Goal: Information Seeking & Learning: Find specific fact

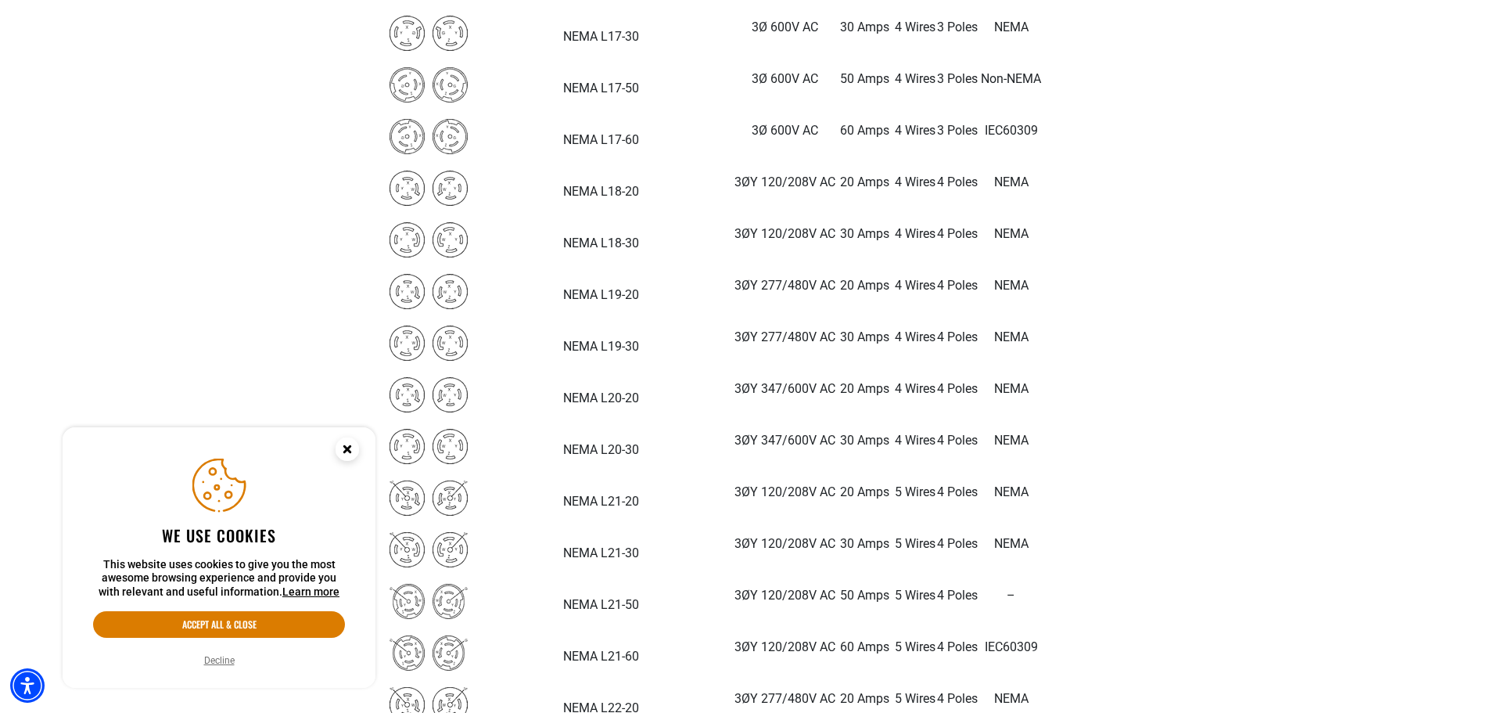
scroll to position [3520, 0]
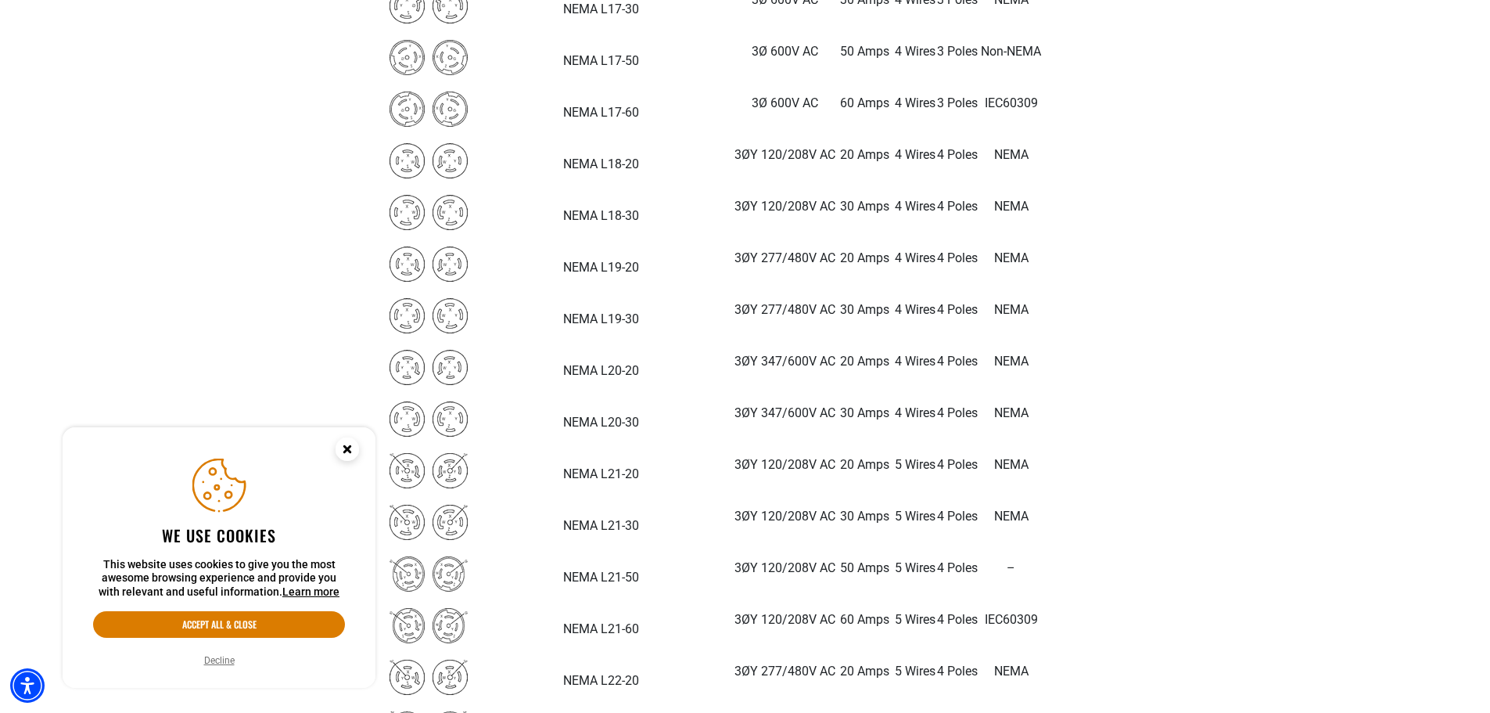
click at [563, 580] on strong "NEMA L21-50" at bounding box center [601, 577] width 76 height 15
drag, startPoint x: 555, startPoint y: 574, endPoint x: 390, endPoint y: 571, distance: 165.1
click at [390, 571] on tr "NEMA L21-50 3ØY 120/208V AC 50 Amps 5 Wires 4 Poles –" at bounding box center [715, 574] width 659 height 52
click at [836, 579] on td "50 Amps" at bounding box center [865, 574] width 58 height 52
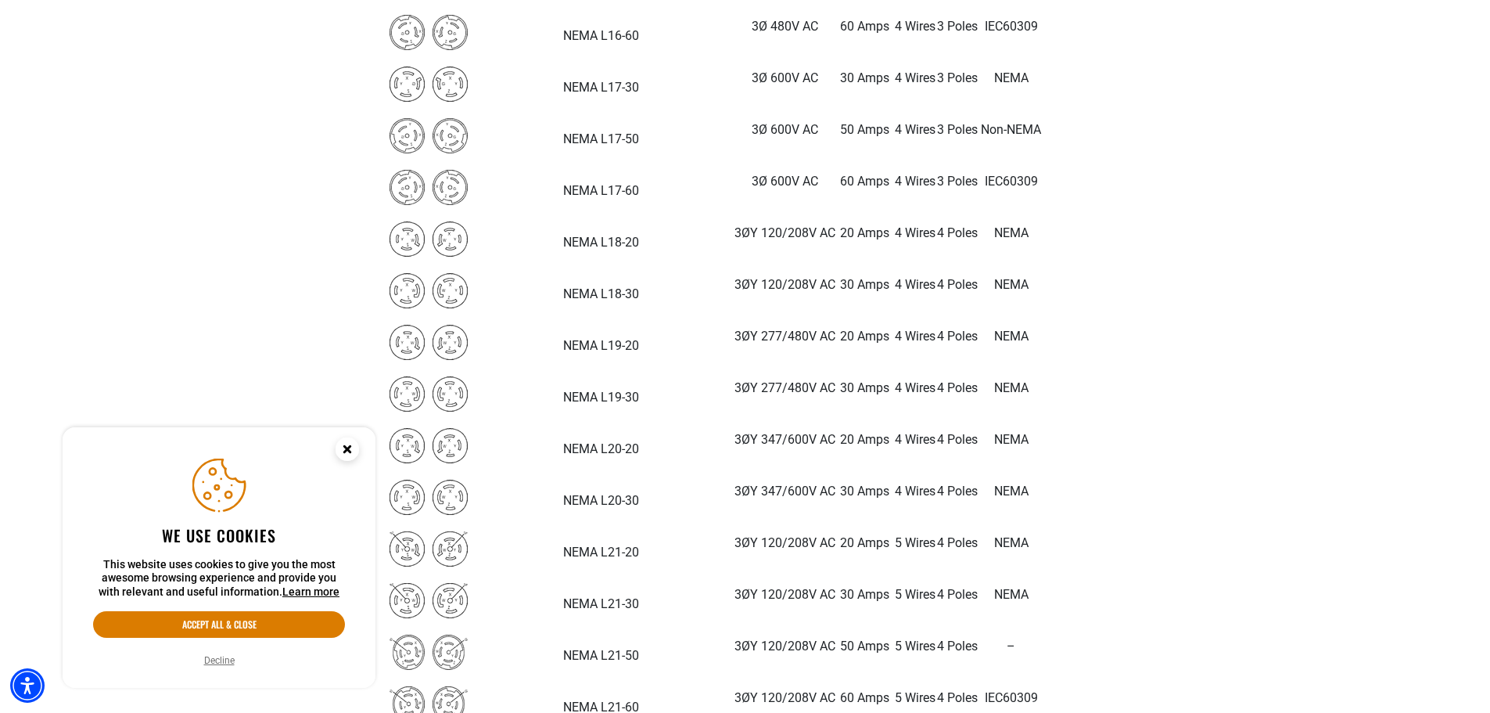
scroll to position [3599, 0]
drag, startPoint x: 474, startPoint y: 494, endPoint x: 579, endPoint y: 500, distance: 105.0
click at [579, 500] on tr "NEMA L21-50 3ØY 120/208V AC 50 Amps 5 Wires 4 Poles –" at bounding box center [715, 496] width 659 height 52
click at [836, 501] on td "50 Amps" at bounding box center [865, 496] width 58 height 52
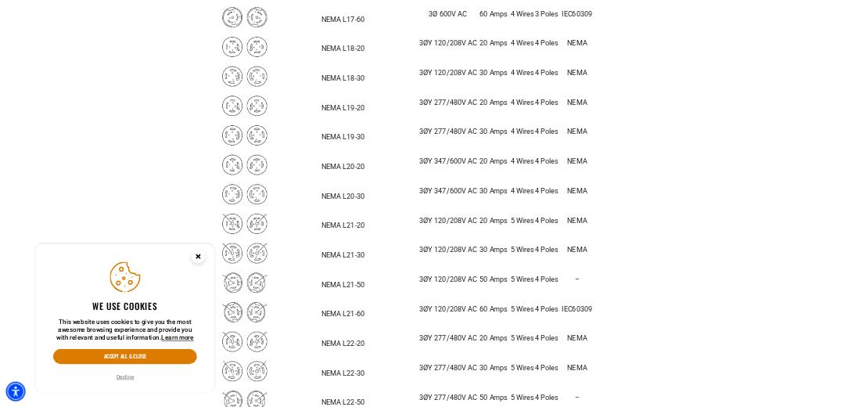
scroll to position [3677, 0]
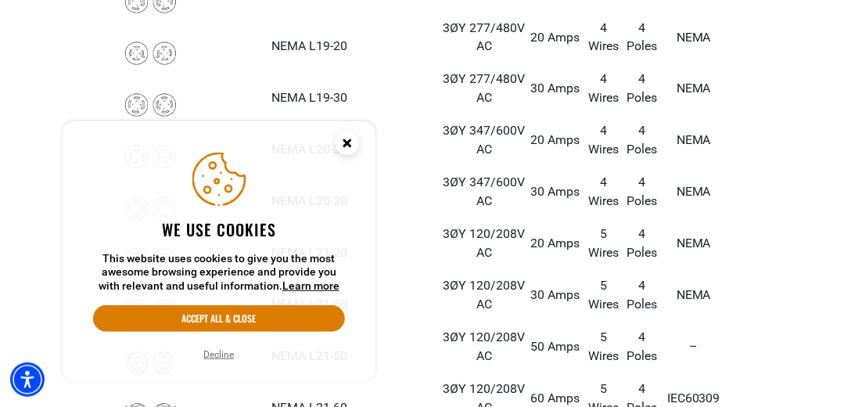
click at [349, 141] on icon "Close this option" at bounding box center [346, 142] width 5 height 5
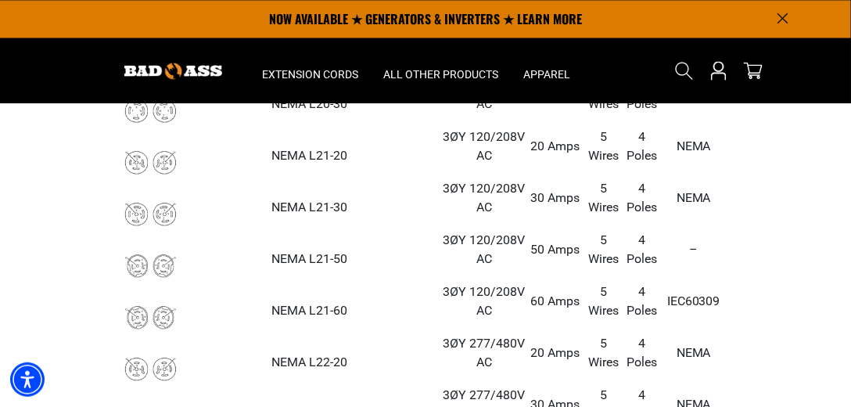
scroll to position [3766, 0]
